Goal: Information Seeking & Learning: Understand process/instructions

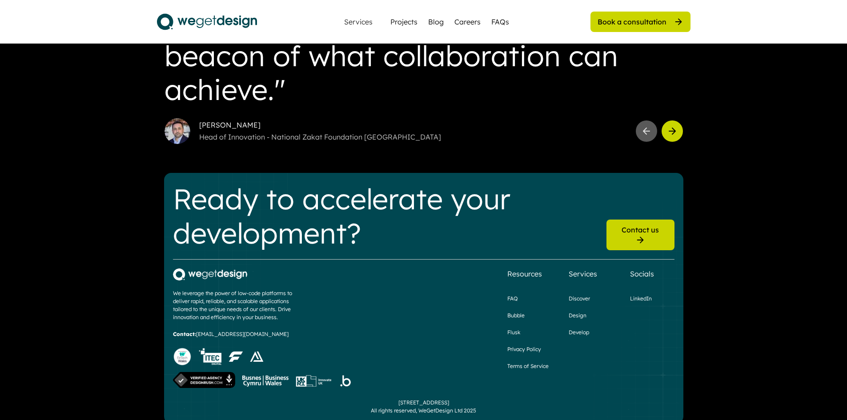
scroll to position [2479, 0]
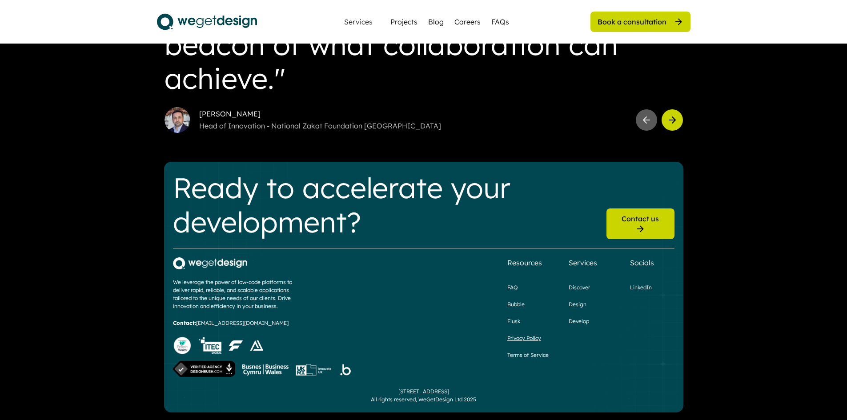
click at [534, 334] on div "Privacy Policy" at bounding box center [524, 338] width 34 height 8
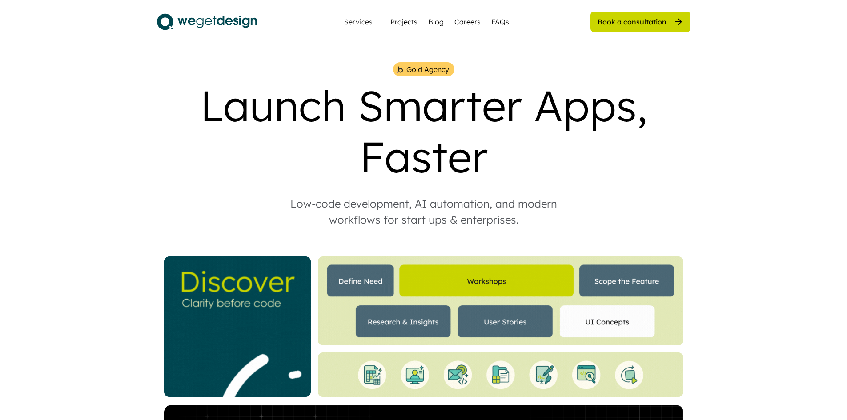
scroll to position [2479, 0]
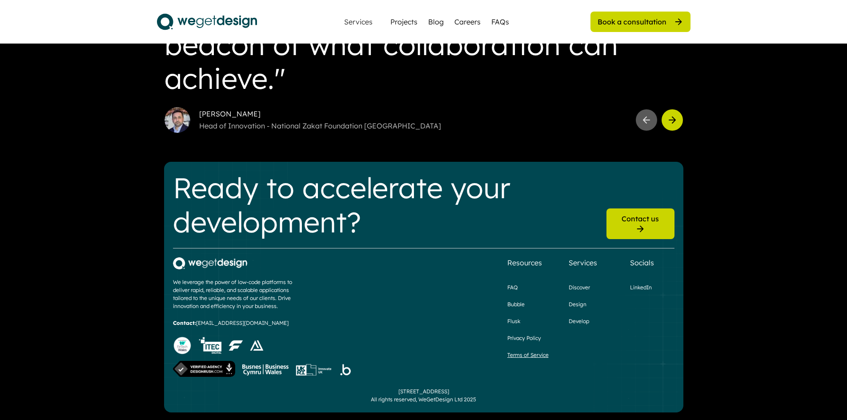
click at [527, 353] on div "Terms of Service" at bounding box center [527, 355] width 41 height 8
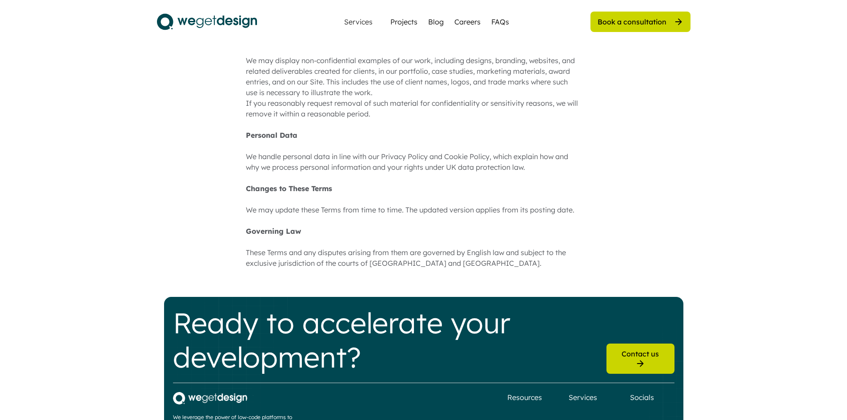
scroll to position [755, 0]
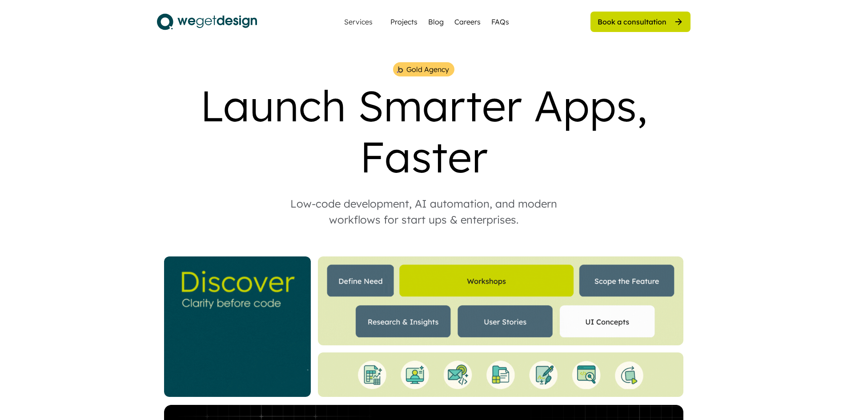
click at [604, 25] on div "Book a consultation" at bounding box center [631, 22] width 69 height 10
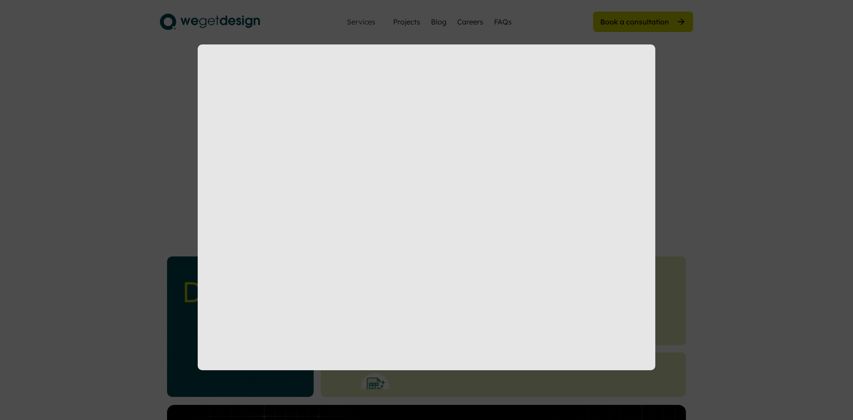
click at [679, 173] on div at bounding box center [426, 210] width 853 height 420
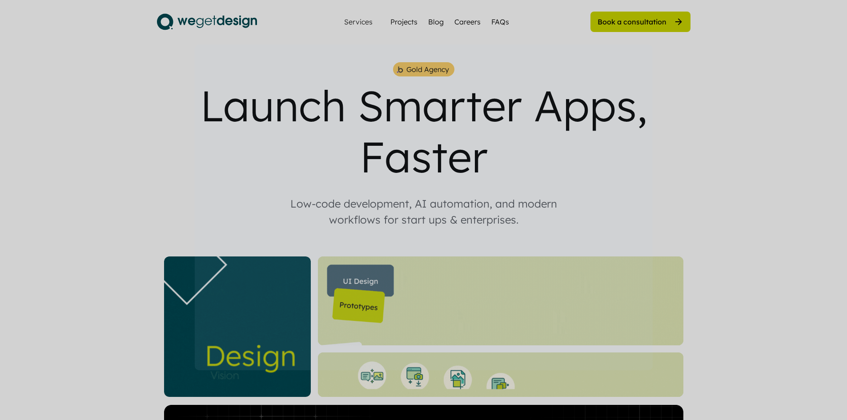
click at [679, 173] on div at bounding box center [423, 210] width 847 height 420
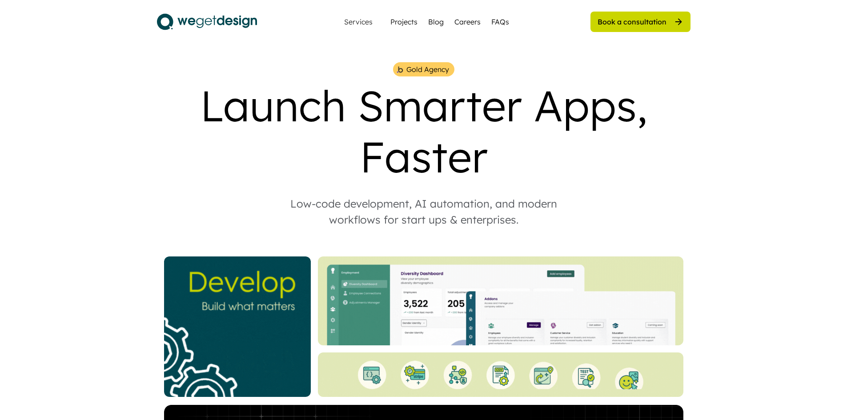
click at [639, 18] on div "Book a consultation" at bounding box center [631, 22] width 69 height 10
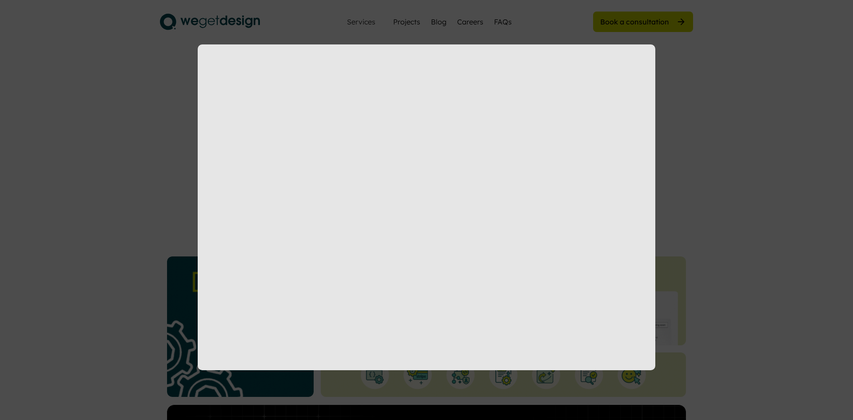
click at [707, 100] on div at bounding box center [426, 210] width 853 height 420
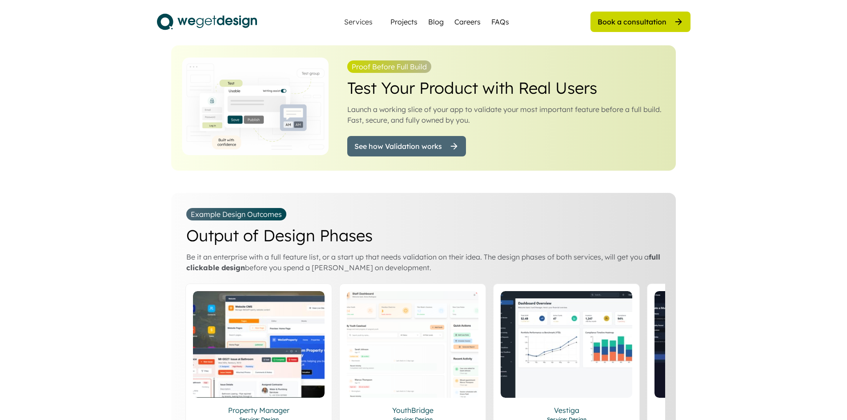
scroll to position [1333, 0]
